Goal: Navigation & Orientation: Go to known website

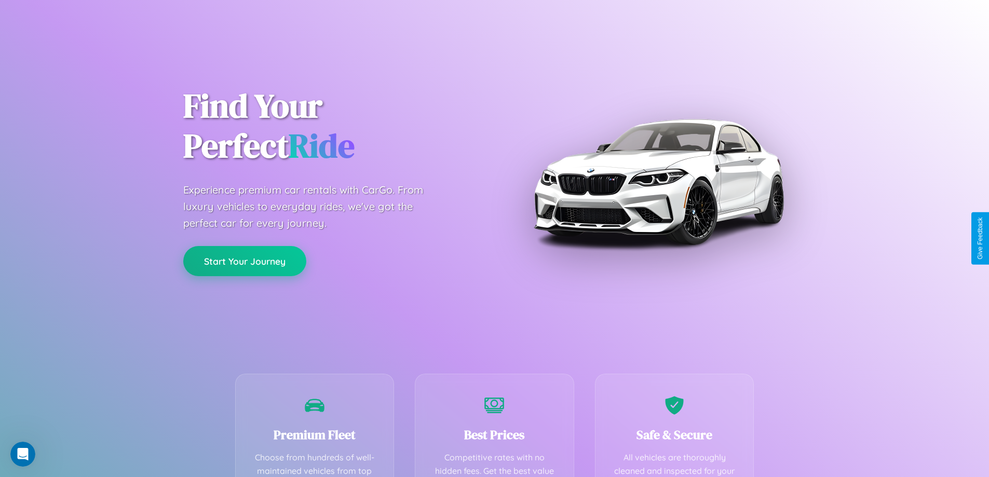
click at [245, 261] on button "Start Your Journey" at bounding box center [244, 261] width 123 height 30
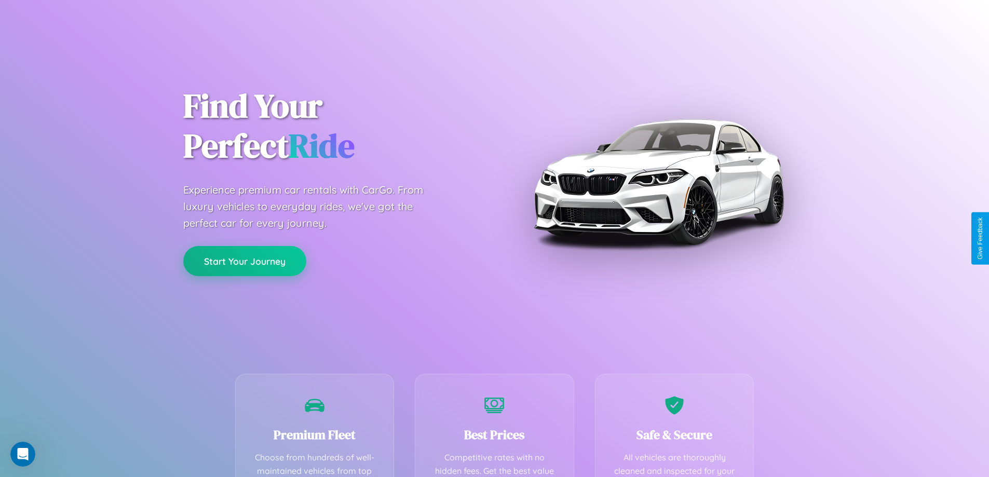
click at [245, 261] on button "Start Your Journey" at bounding box center [244, 261] width 123 height 30
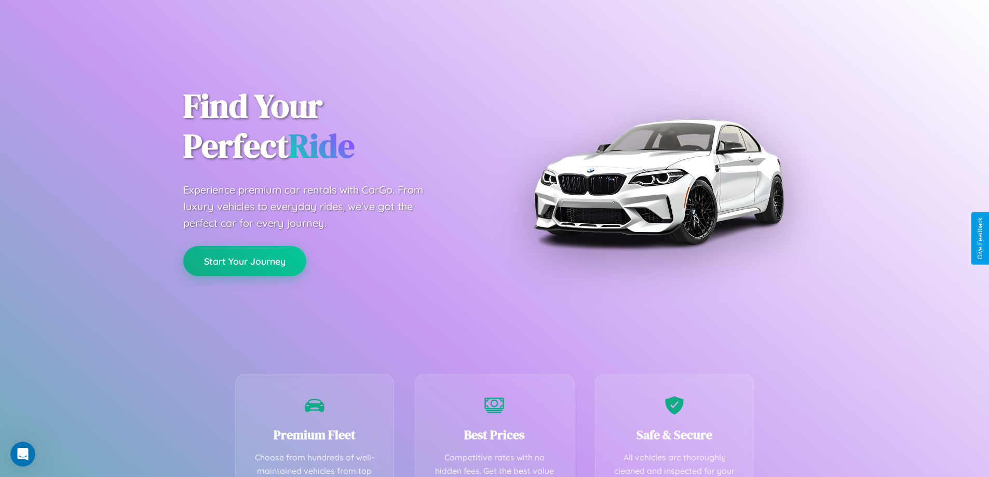
click at [245, 261] on button "Start Your Journey" at bounding box center [244, 261] width 123 height 30
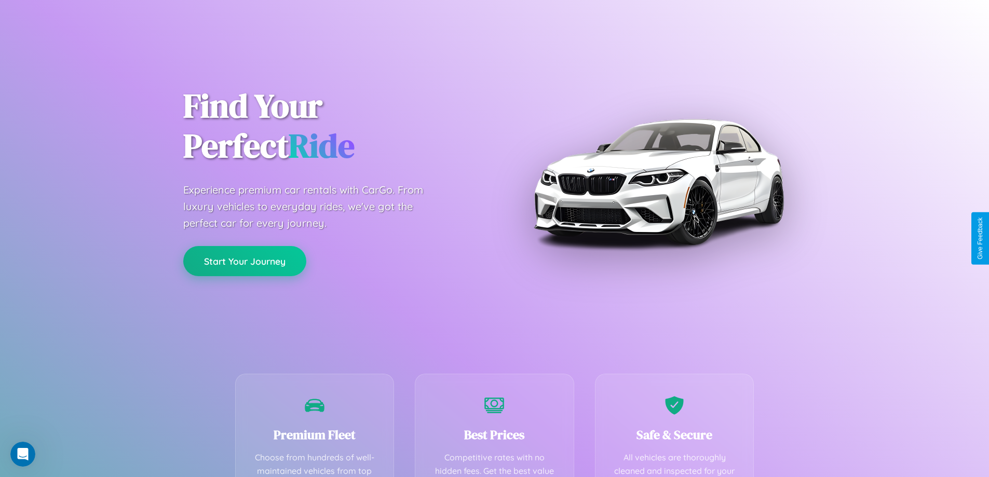
click at [245, 261] on button "Start Your Journey" at bounding box center [244, 261] width 123 height 30
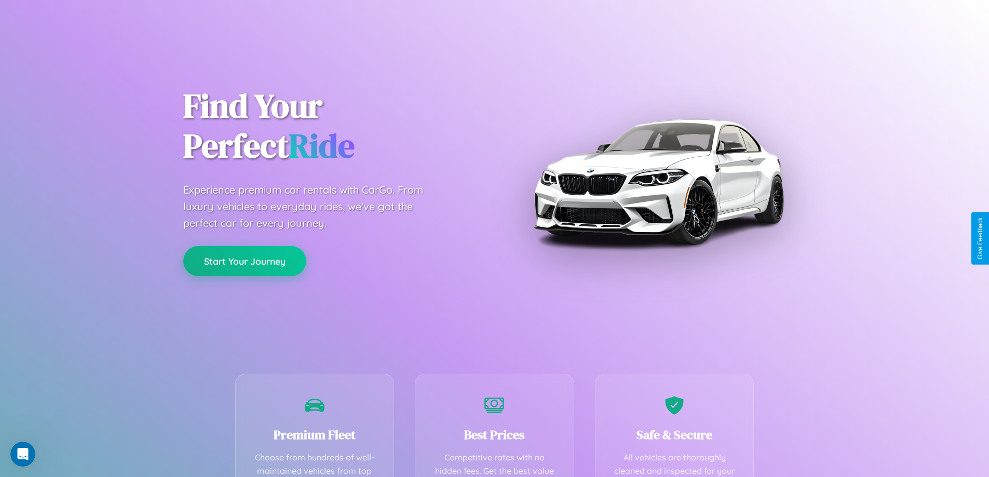
click at [245, 261] on button "Start Your Journey" at bounding box center [244, 261] width 123 height 30
